Goal: Task Accomplishment & Management: Use online tool/utility

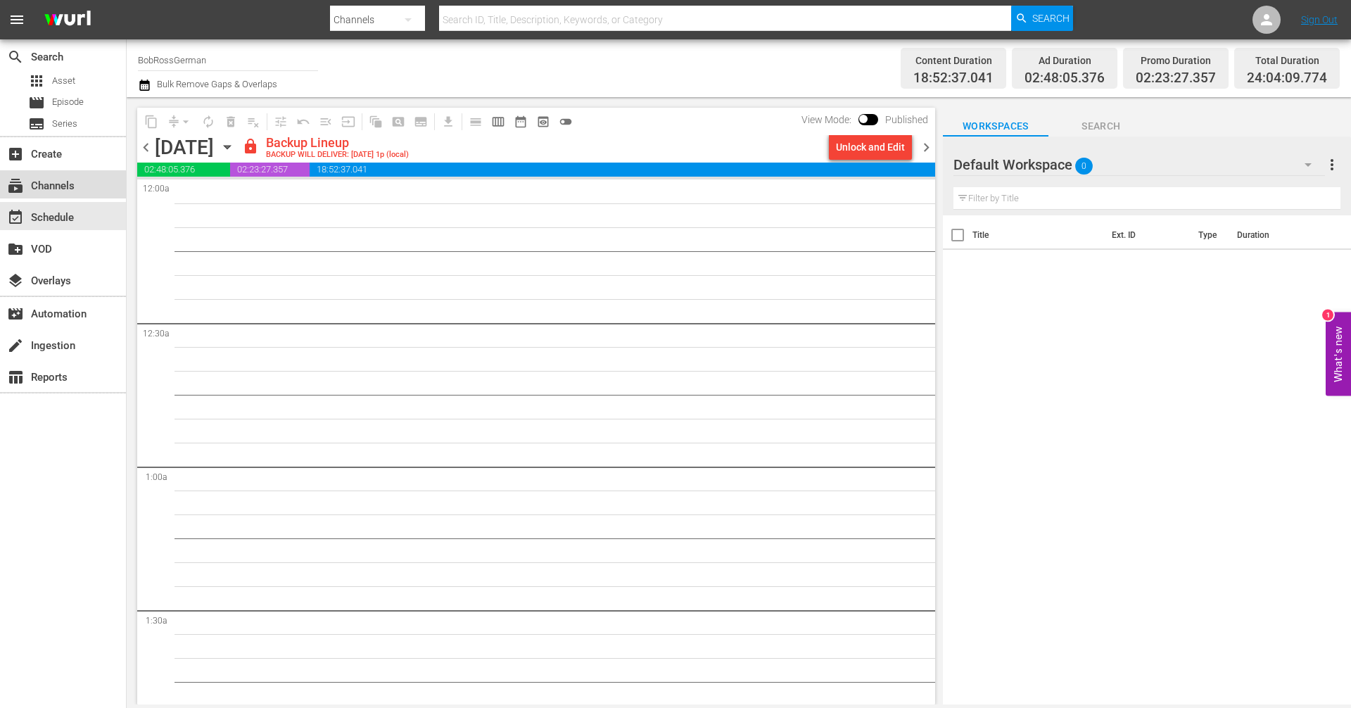
click at [55, 190] on div "subscriptions Channels" at bounding box center [39, 183] width 79 height 13
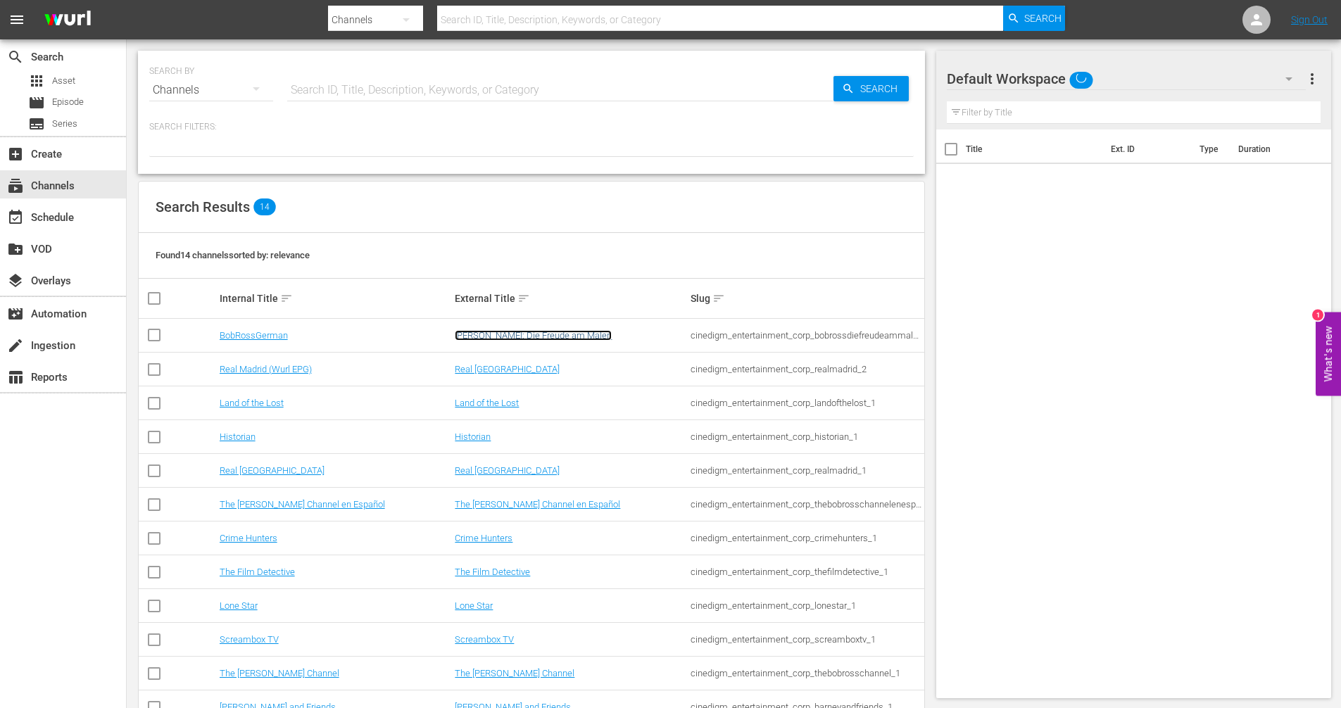
click at [570, 336] on link "[PERSON_NAME]: Die Freude am Malen" at bounding box center [533, 335] width 157 height 11
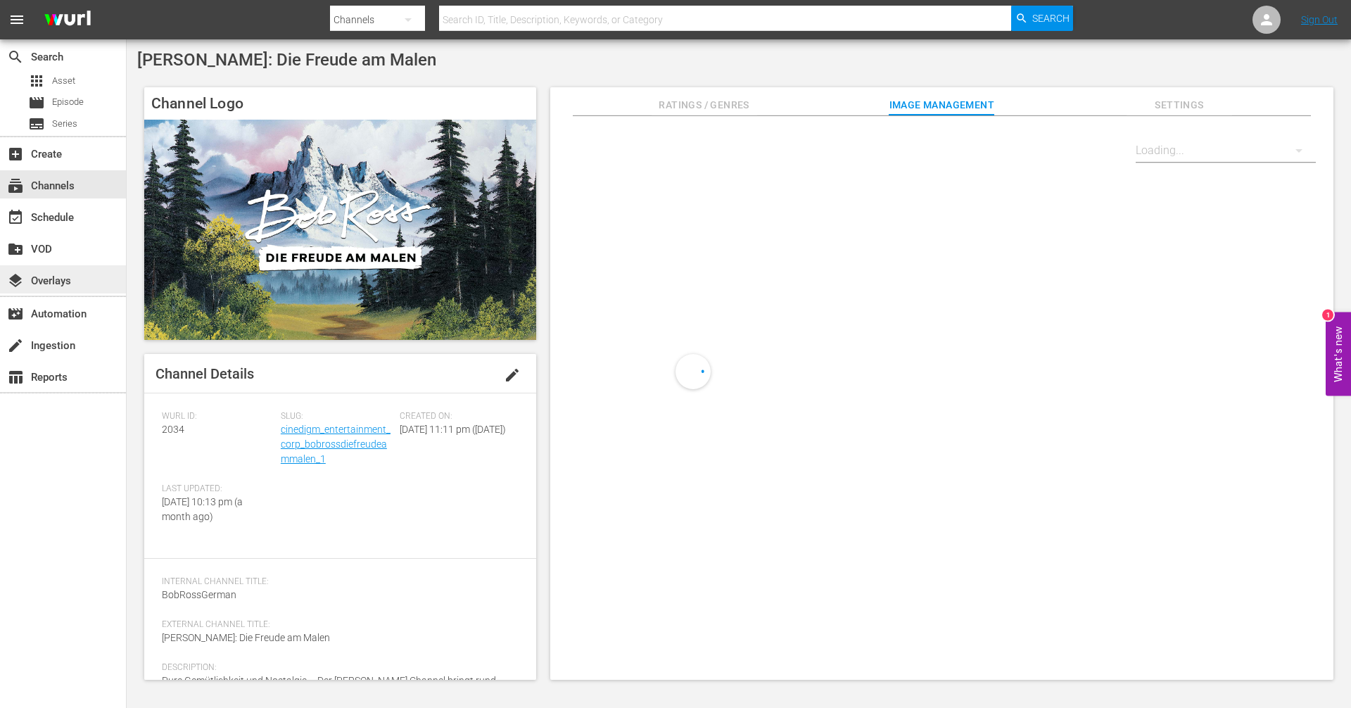
click at [89, 279] on div "layers Overlays" at bounding box center [63, 279] width 126 height 28
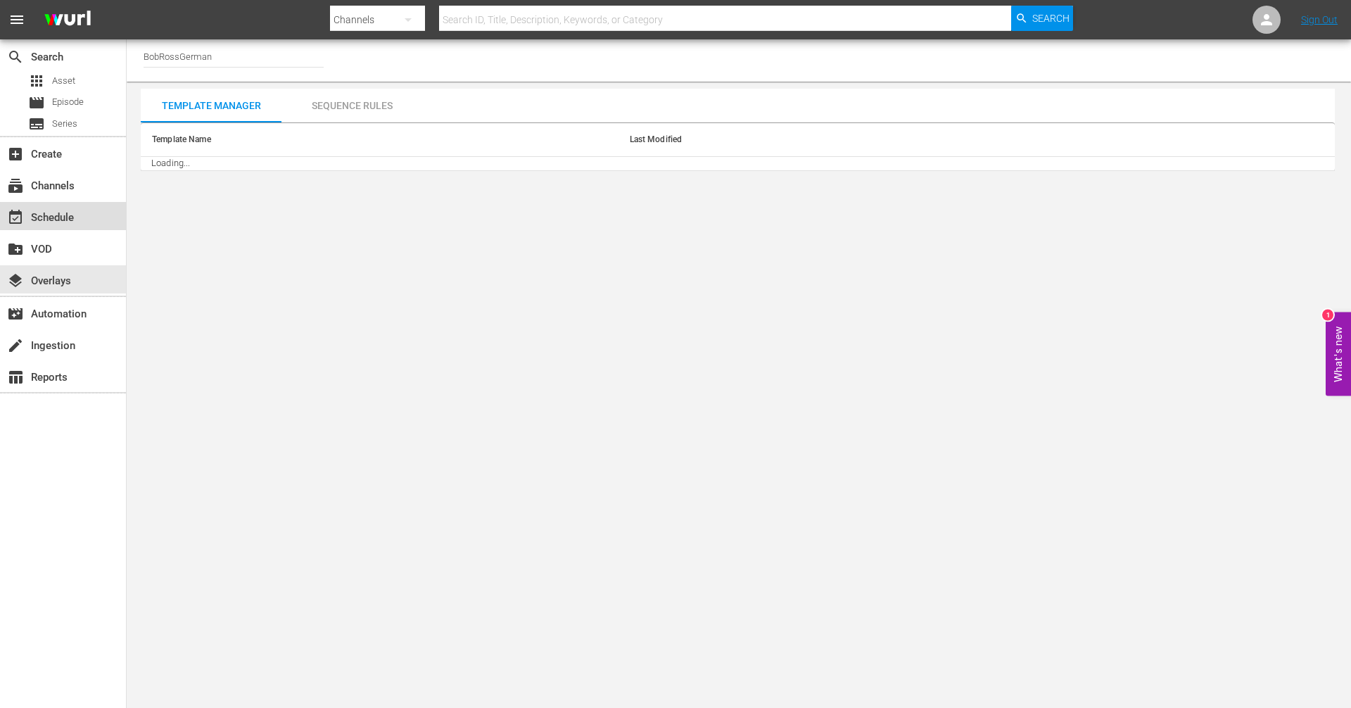
click at [70, 222] on div "event_available Schedule" at bounding box center [39, 215] width 79 height 13
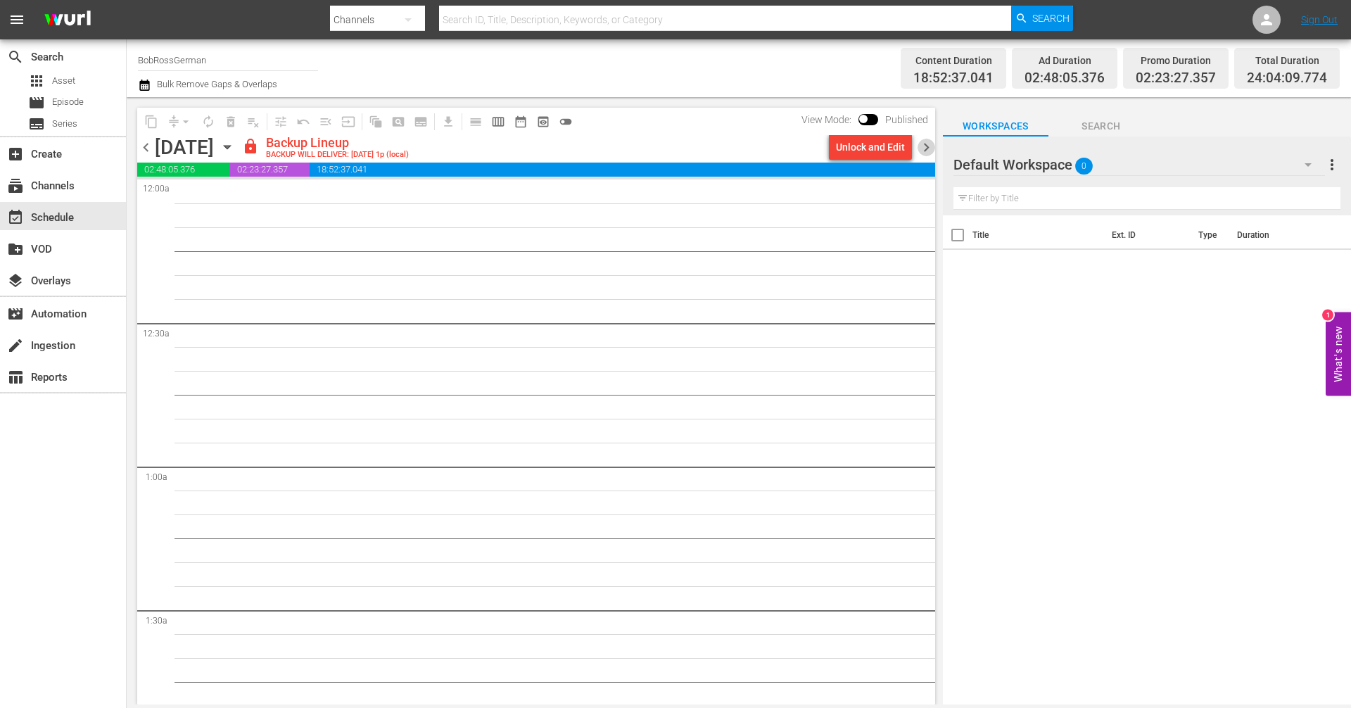
click at [925, 143] on span "chevron_right" at bounding box center [927, 148] width 18 height 18
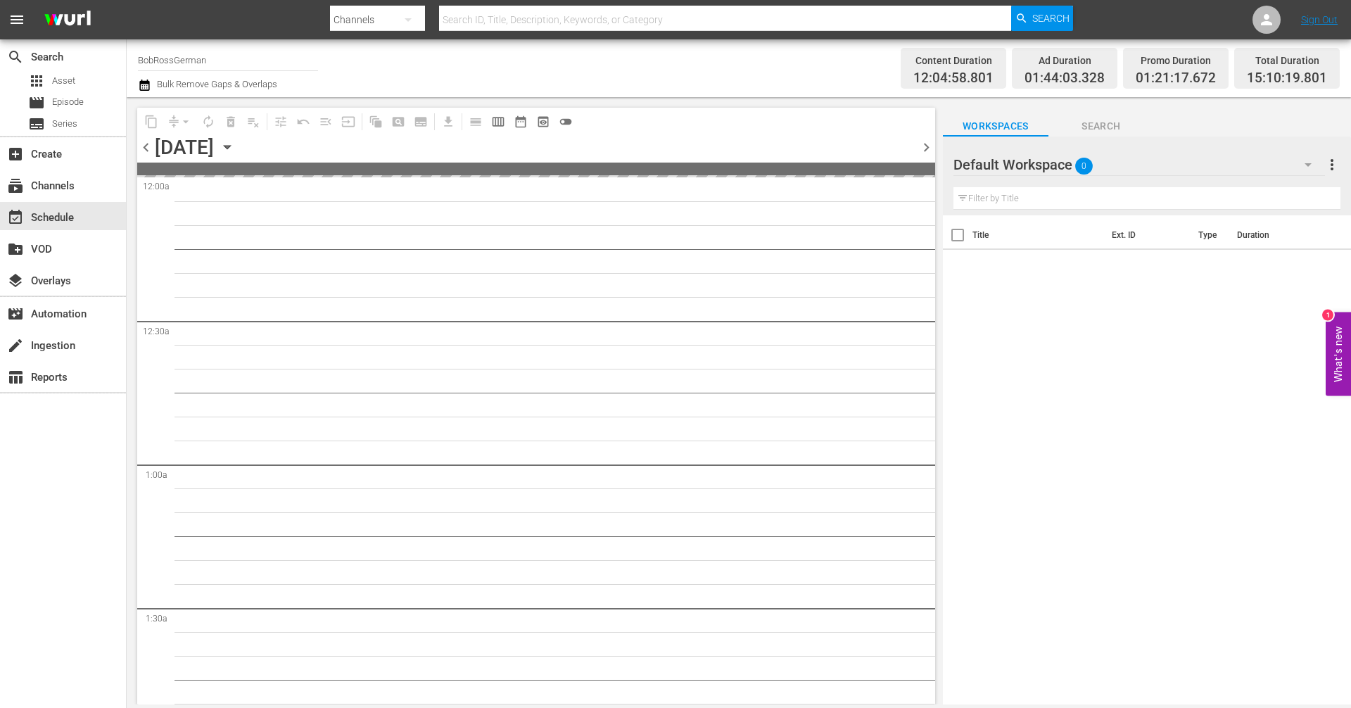
click at [925, 147] on span "chevron_right" at bounding box center [927, 148] width 18 height 18
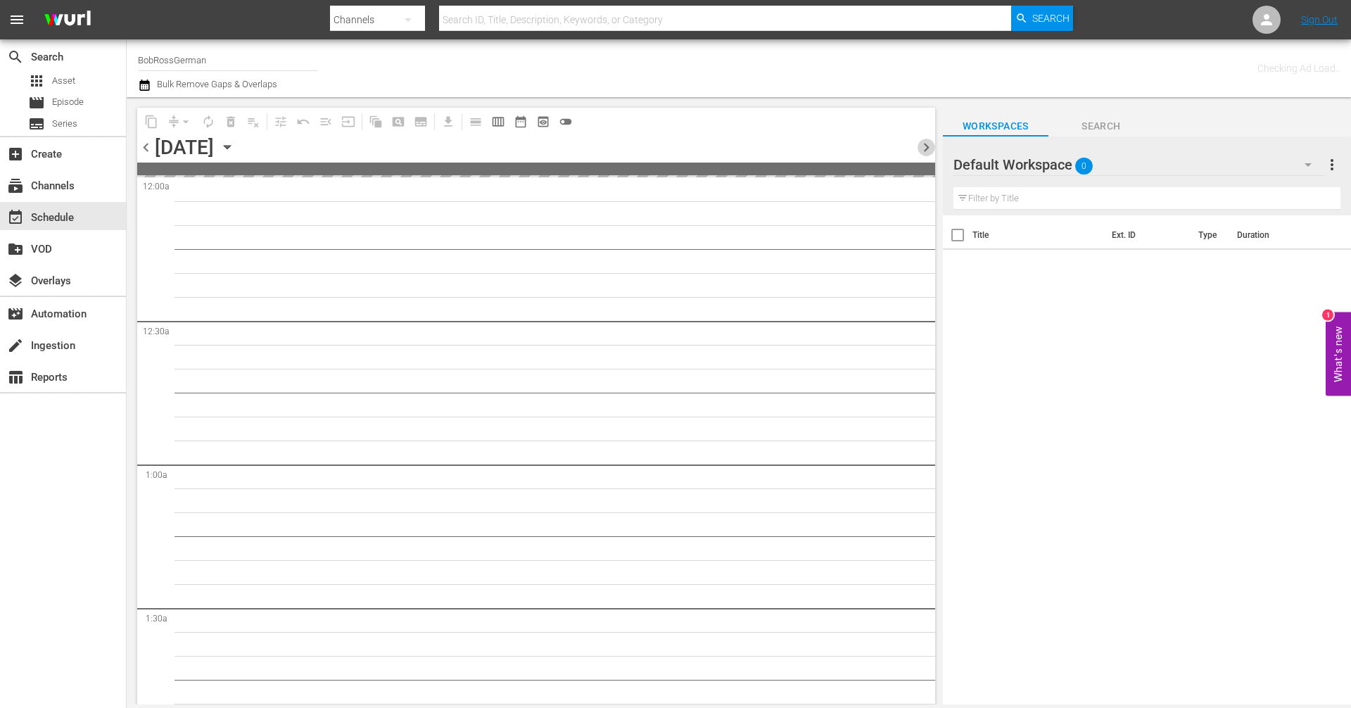
click at [925, 147] on span "chevron_right" at bounding box center [927, 148] width 18 height 18
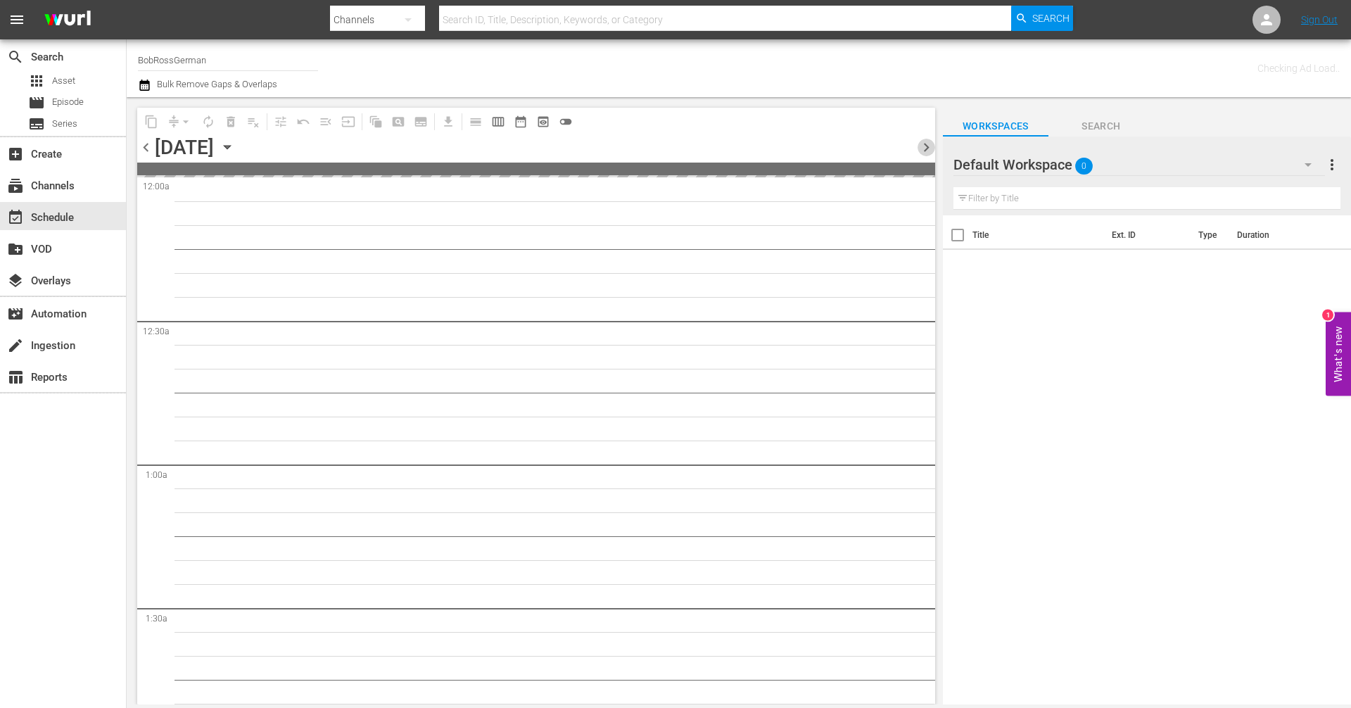
click at [925, 147] on span "chevron_right" at bounding box center [927, 148] width 18 height 18
click at [235, 151] on icon "button" at bounding box center [227, 146] width 15 height 15
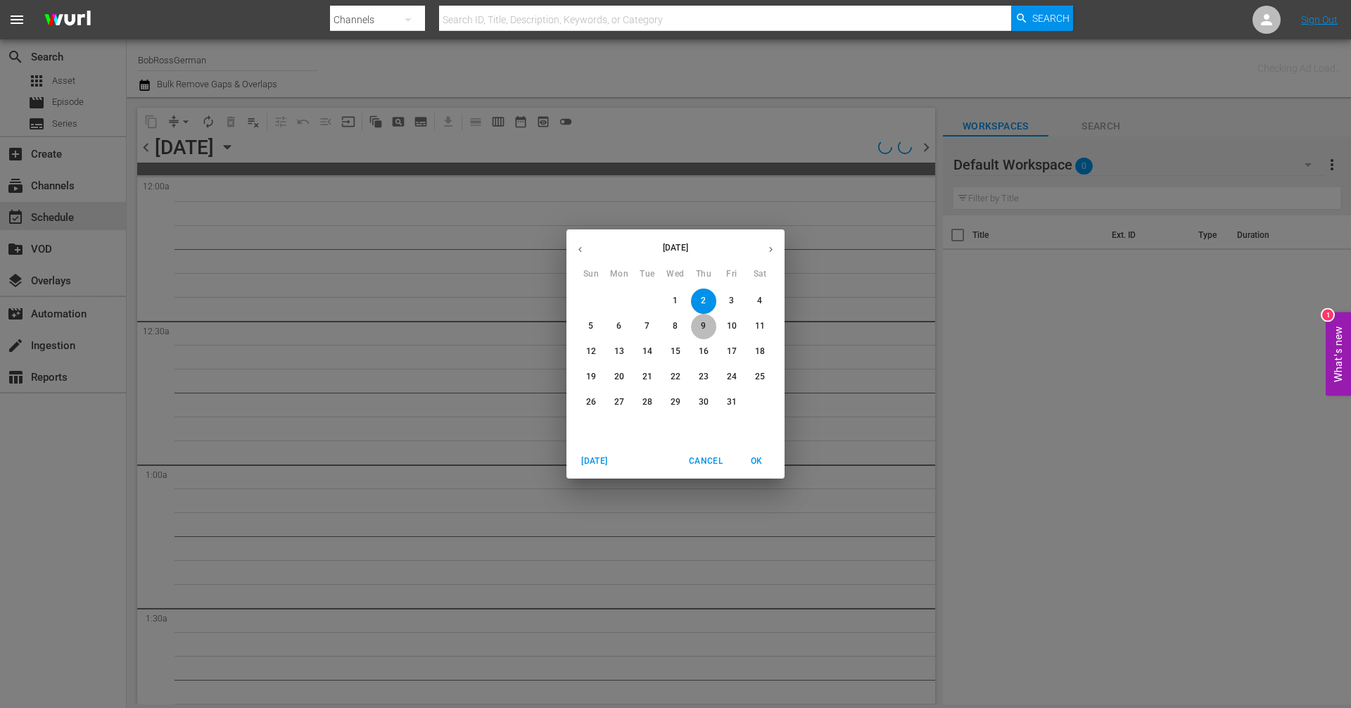
click at [701, 320] on p "9" at bounding box center [703, 326] width 5 height 12
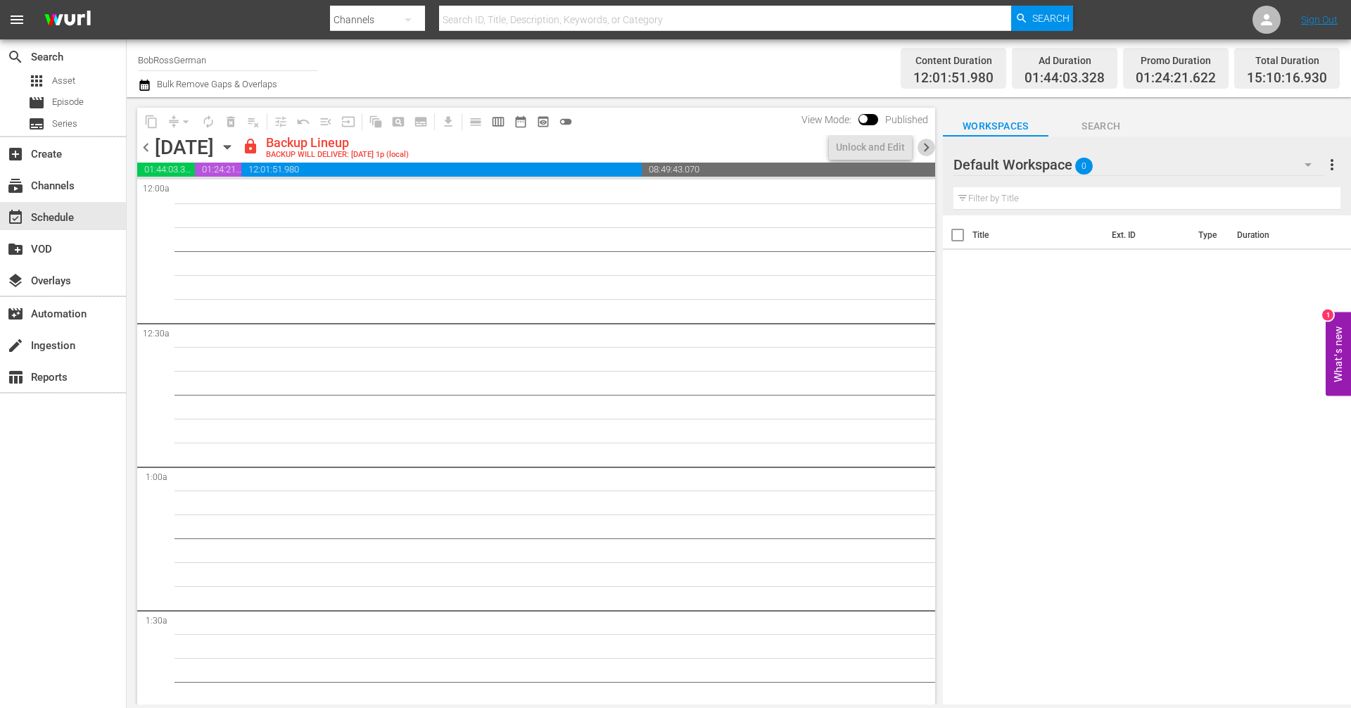
click at [928, 146] on span "chevron_right" at bounding box center [927, 148] width 18 height 18
